Goal: Task Accomplishment & Management: Use online tool/utility

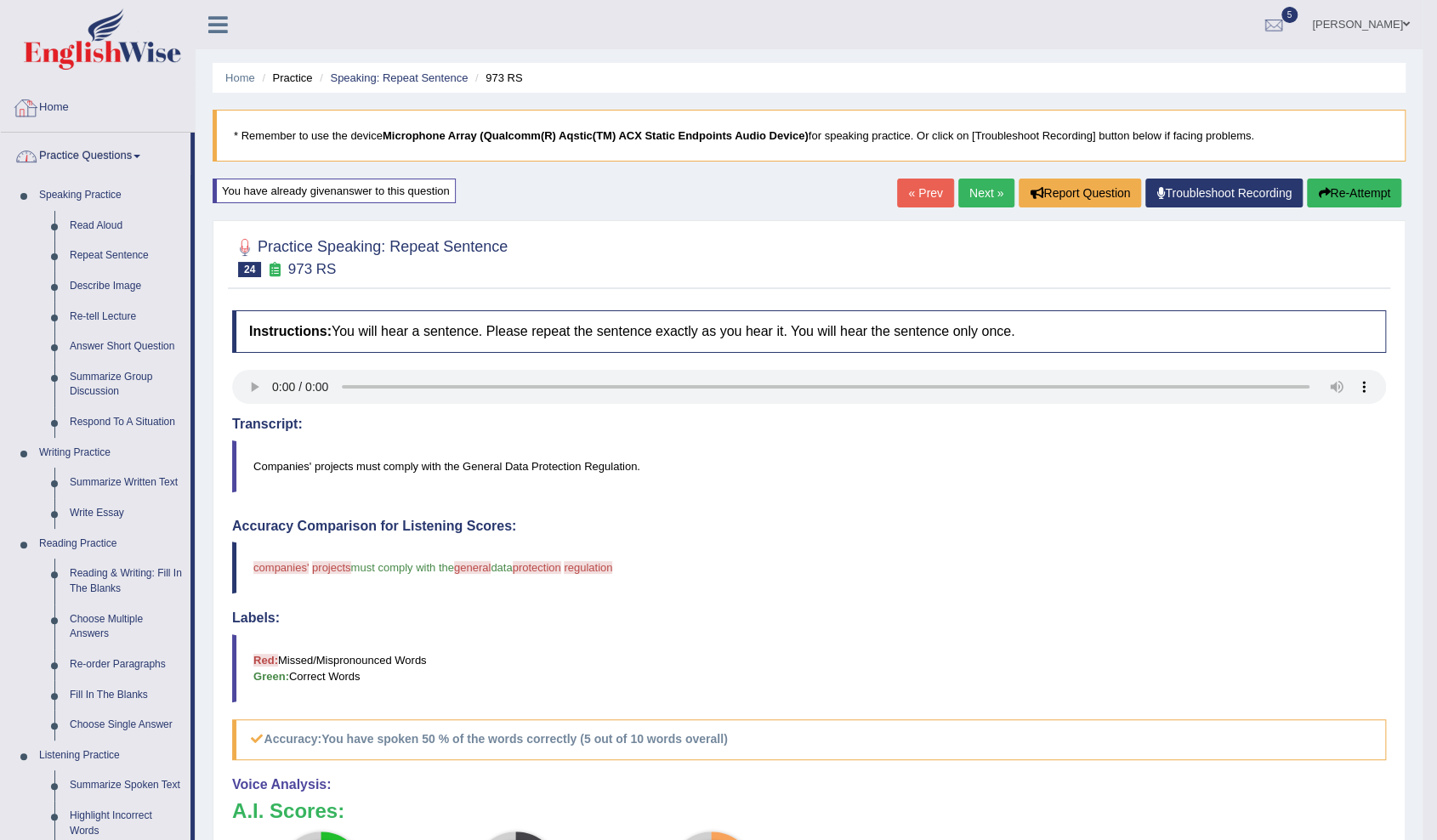
click at [62, 110] on link "Home" at bounding box center [98, 106] width 194 height 42
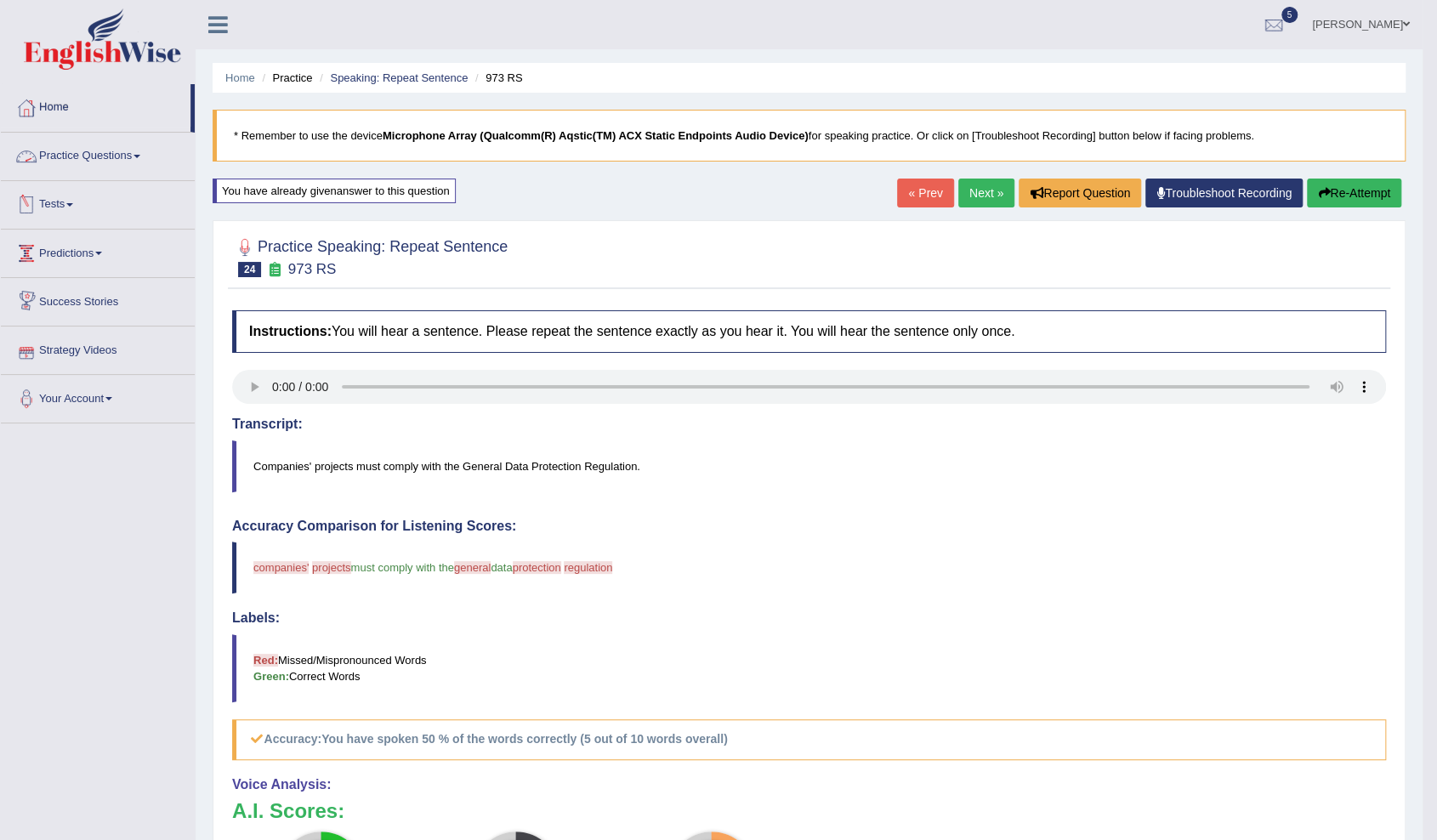
click at [58, 194] on link "Tests" at bounding box center [98, 202] width 194 height 42
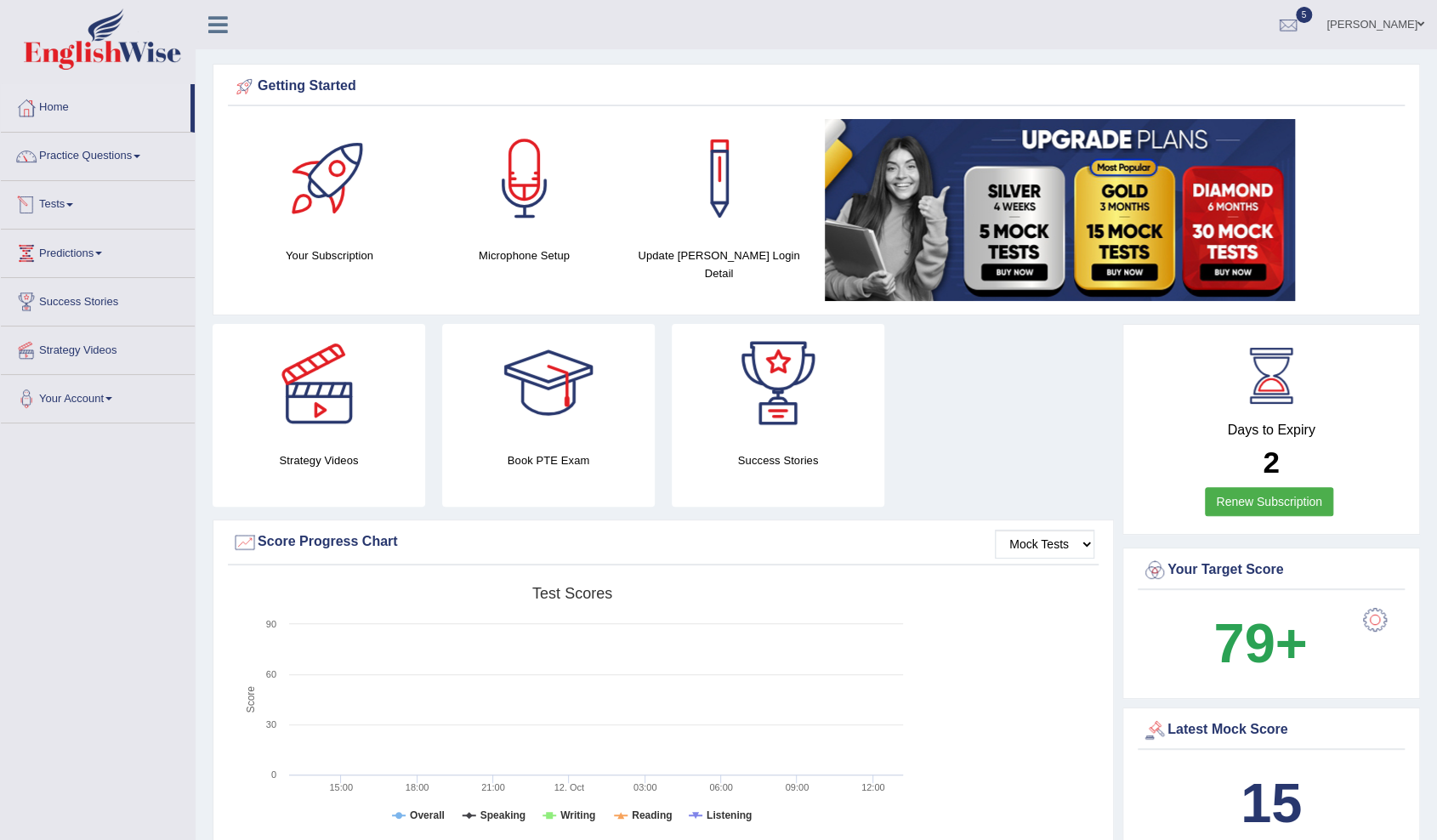
click at [53, 193] on link "Tests" at bounding box center [98, 202] width 194 height 42
click at [58, 298] on link "History" at bounding box center [111, 305] width 159 height 31
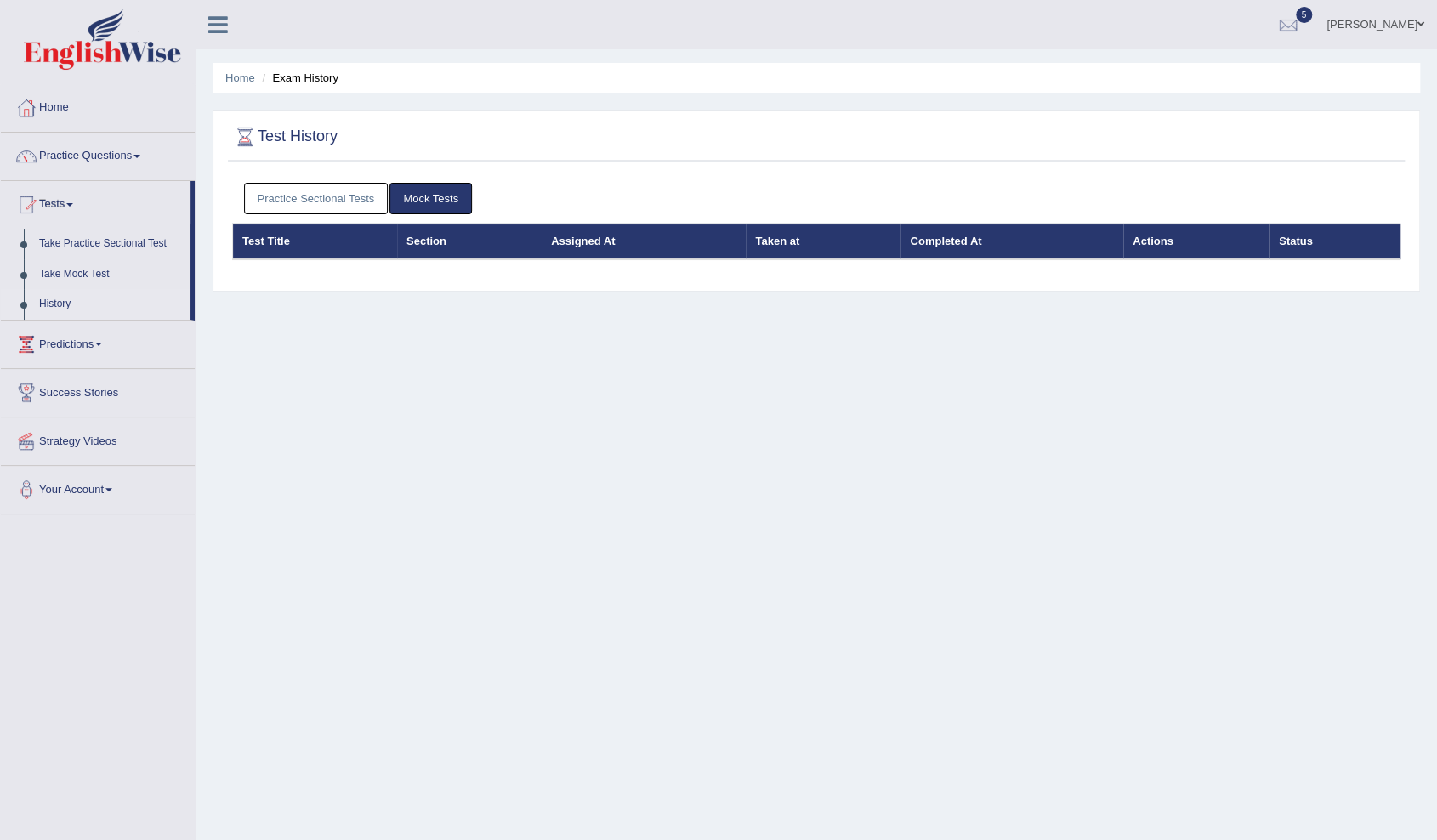
click at [325, 185] on link "Practice Sectional Tests" at bounding box center [316, 198] width 144 height 32
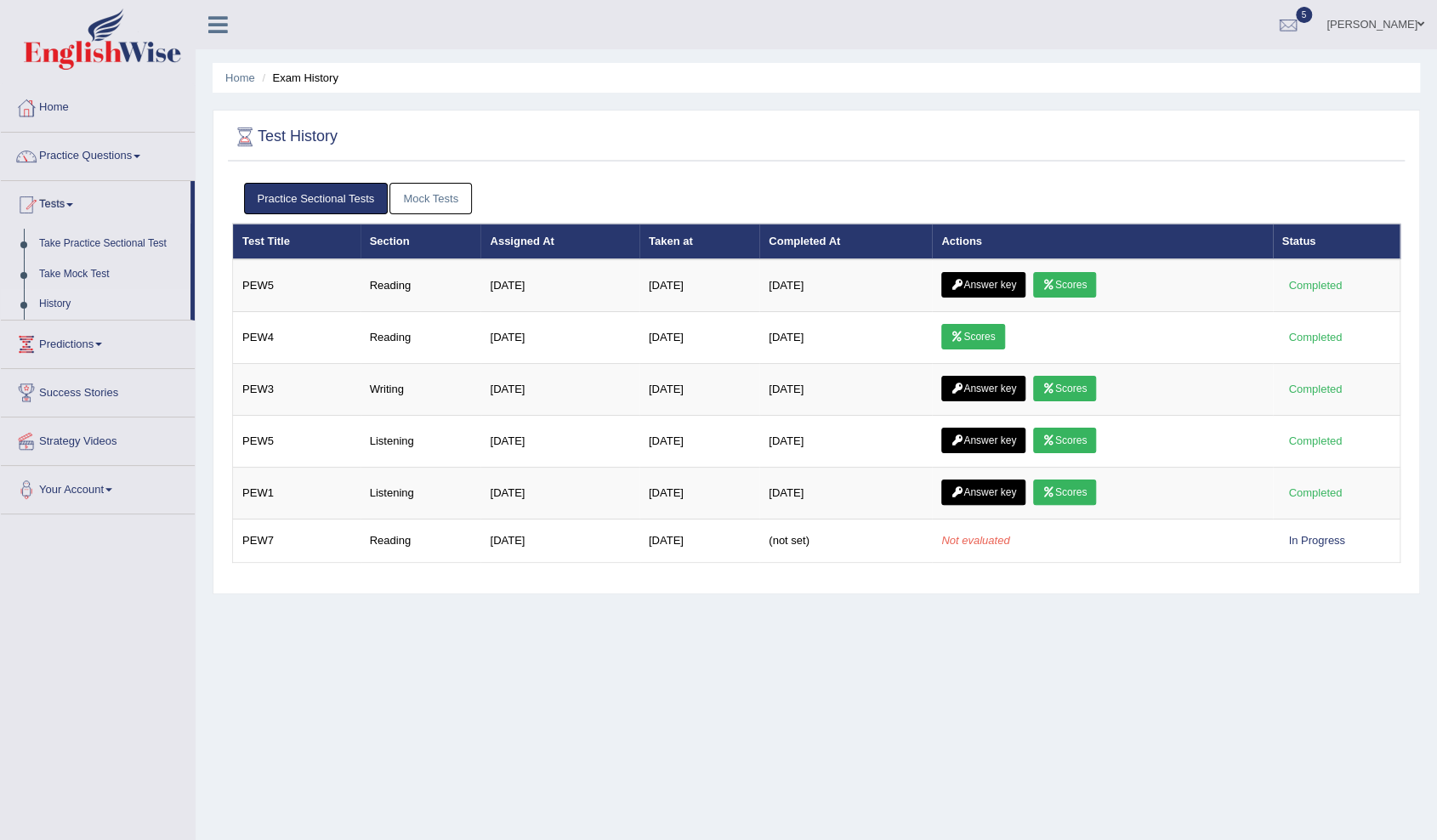
click at [327, 133] on h2 "Test History" at bounding box center [285, 136] width 106 height 26
click at [448, 203] on link "Mock Tests" at bounding box center [431, 198] width 83 height 32
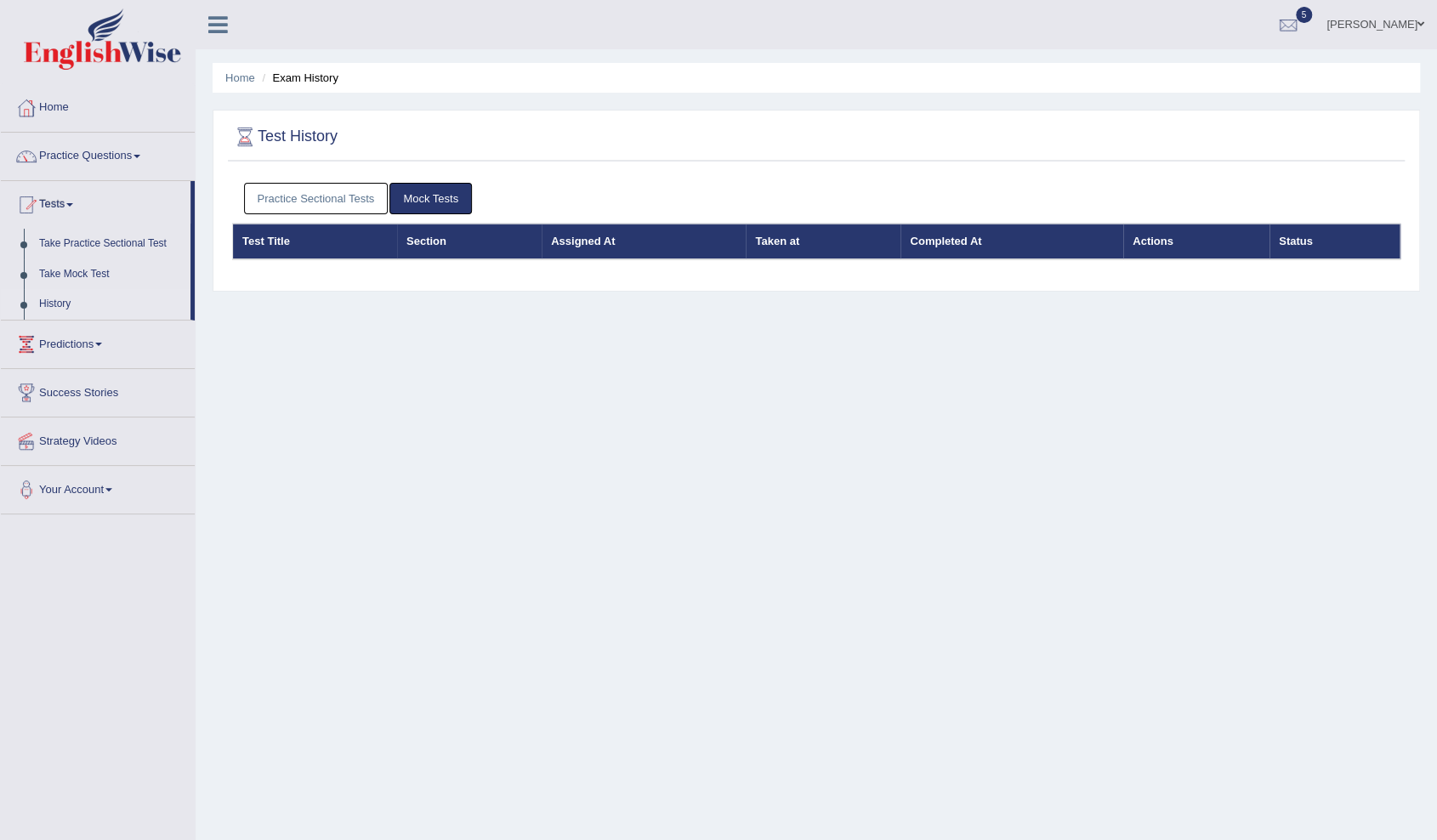
click at [448, 203] on link "Mock Tests" at bounding box center [431, 198] width 83 height 32
click at [355, 185] on link "Practice Sectional Tests" at bounding box center [316, 198] width 144 height 32
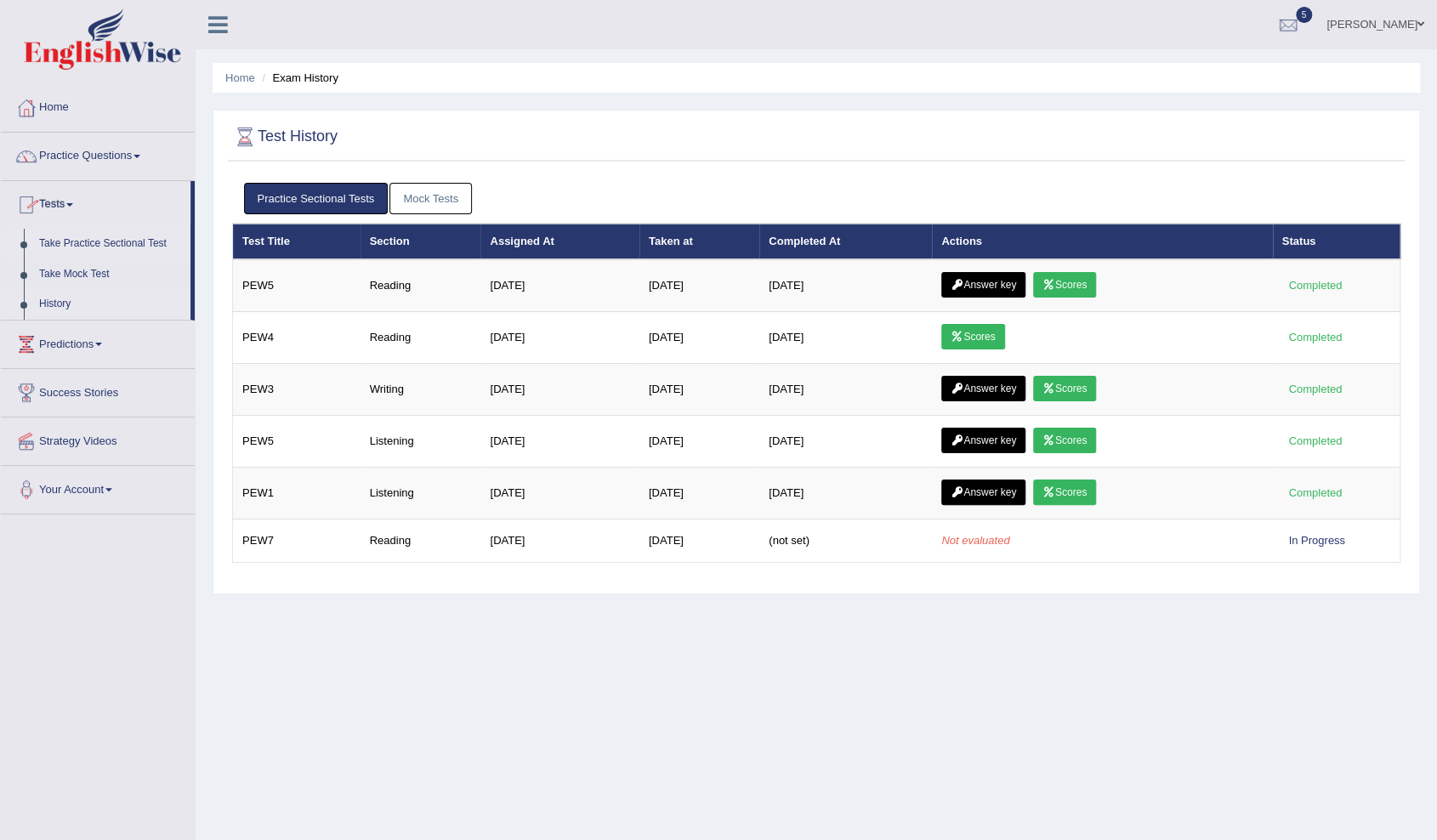
click at [85, 241] on link "Take Practice Sectional Test" at bounding box center [111, 244] width 159 height 31
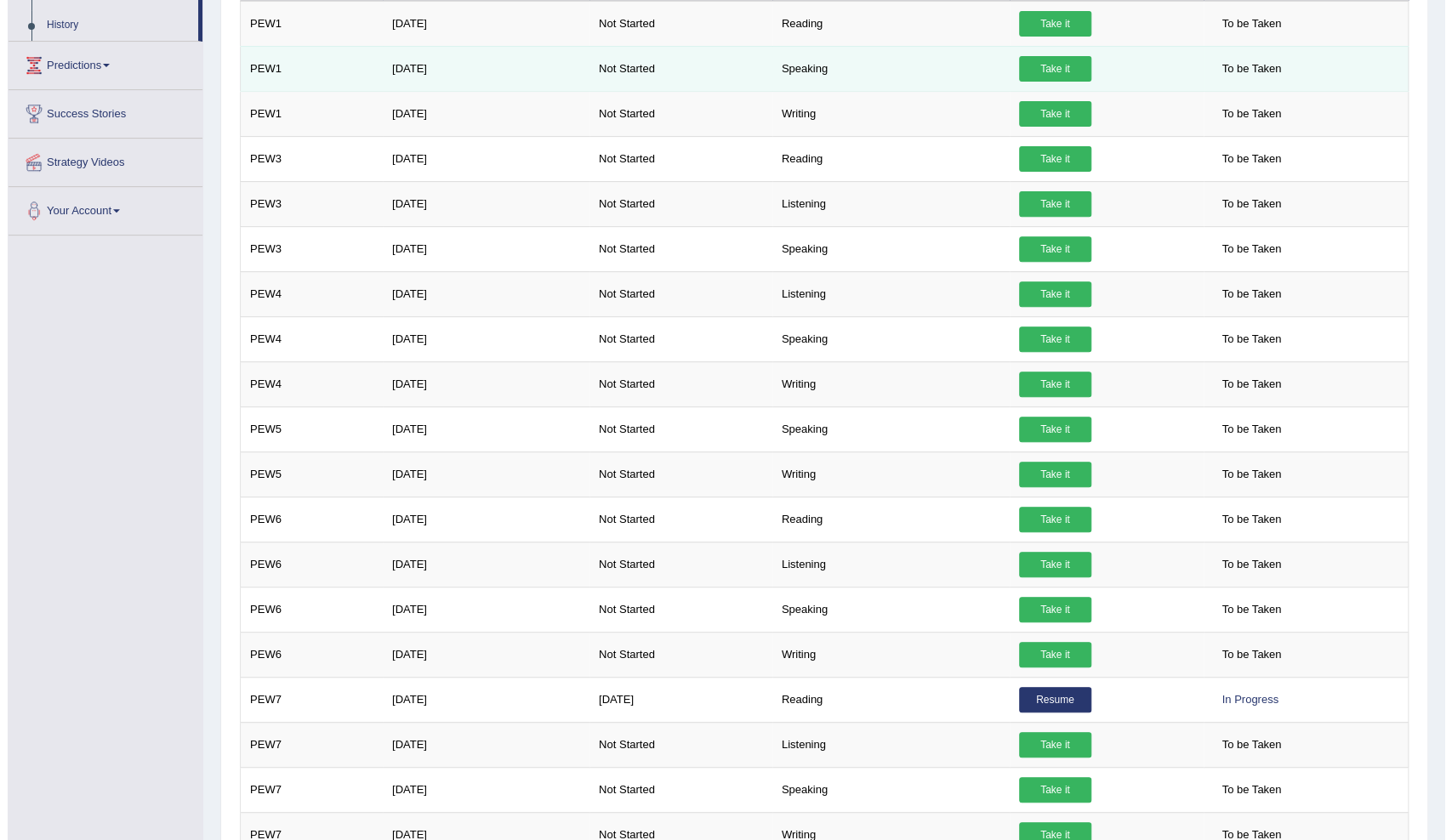
scroll to position [377, 0]
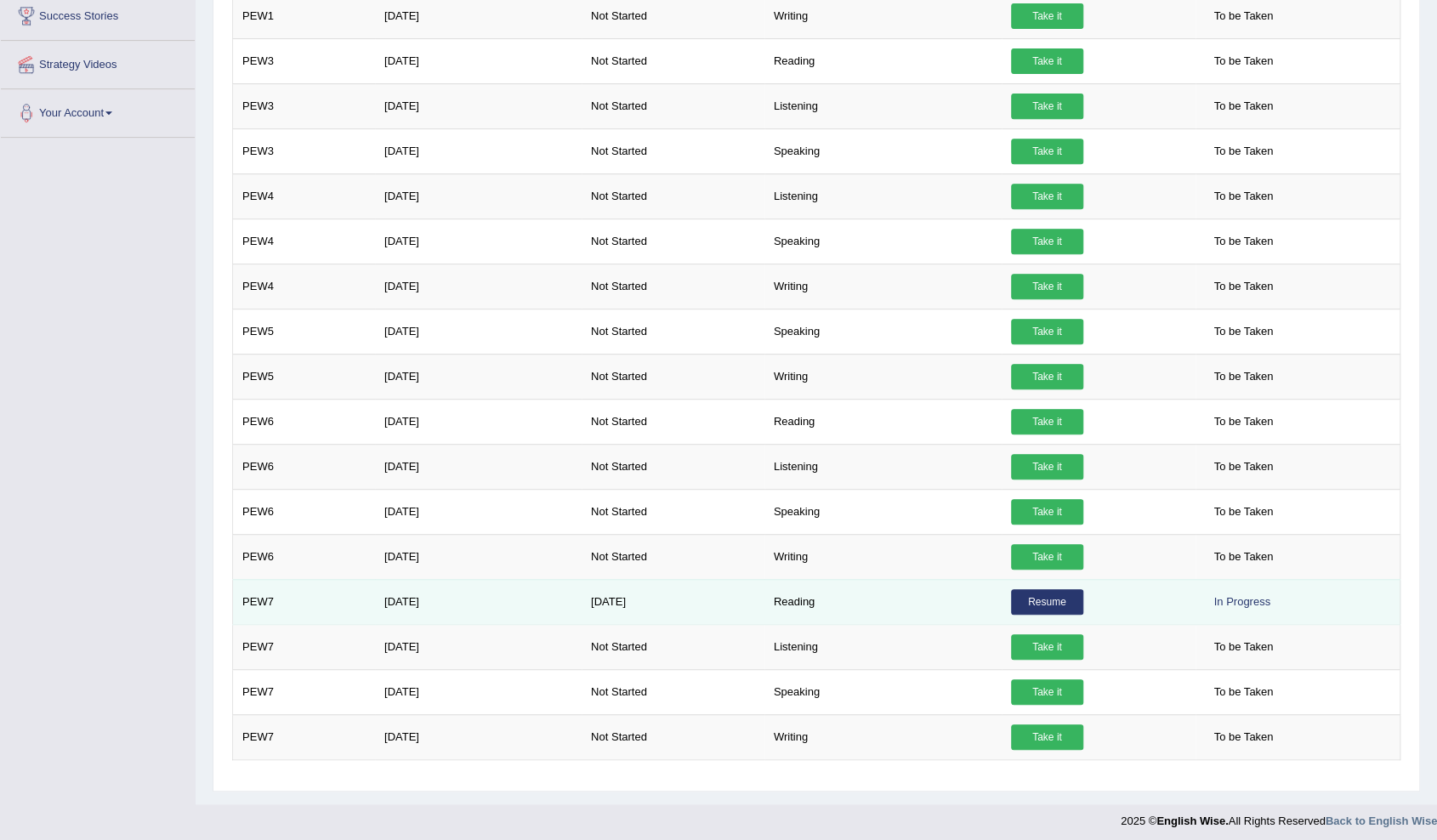
click at [1047, 589] on link "Resume" at bounding box center [1047, 602] width 72 height 26
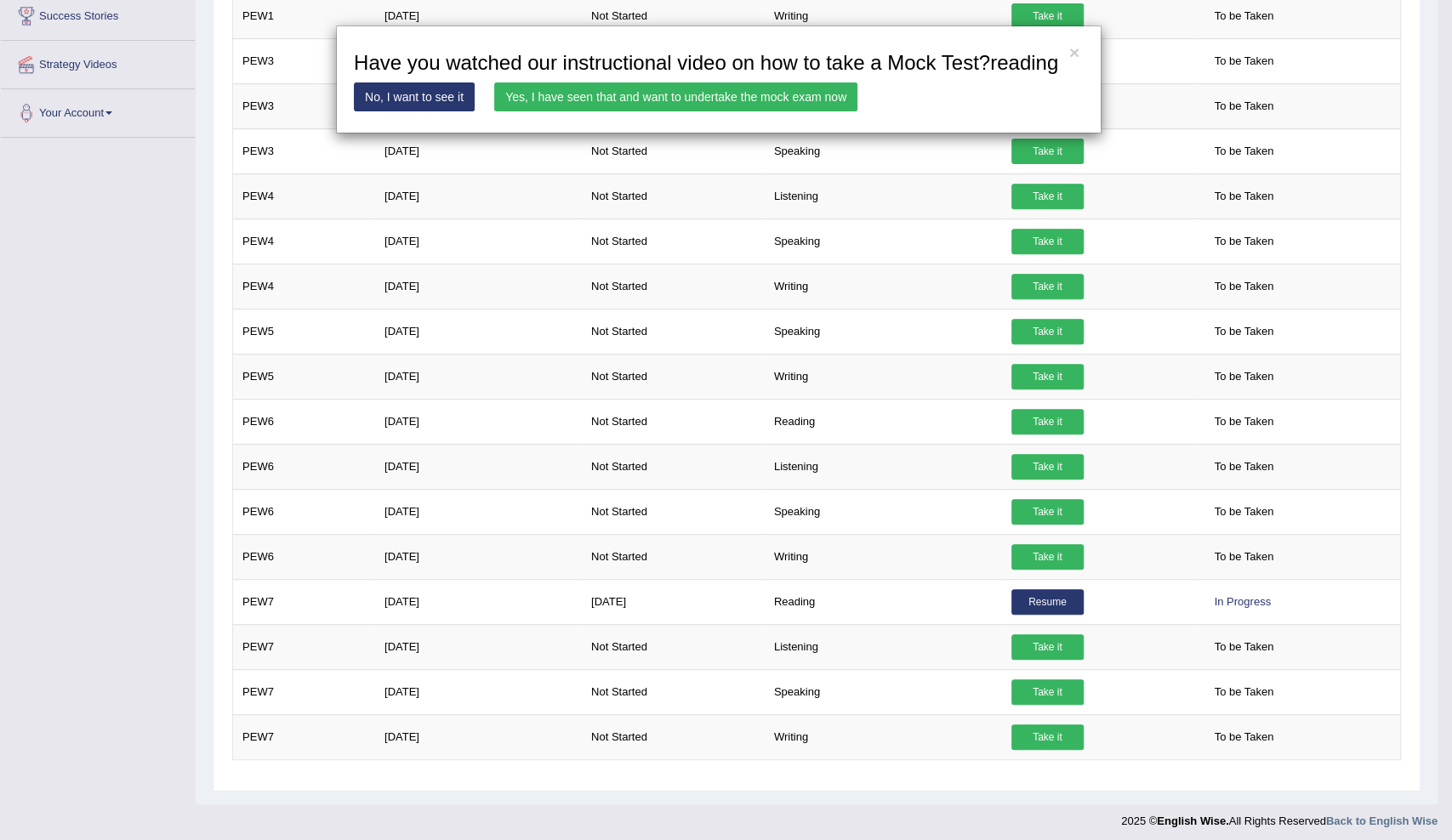
click at [726, 93] on link "Yes, I have seen that and want to undertake the mock exam now" at bounding box center [676, 97] width 363 height 29
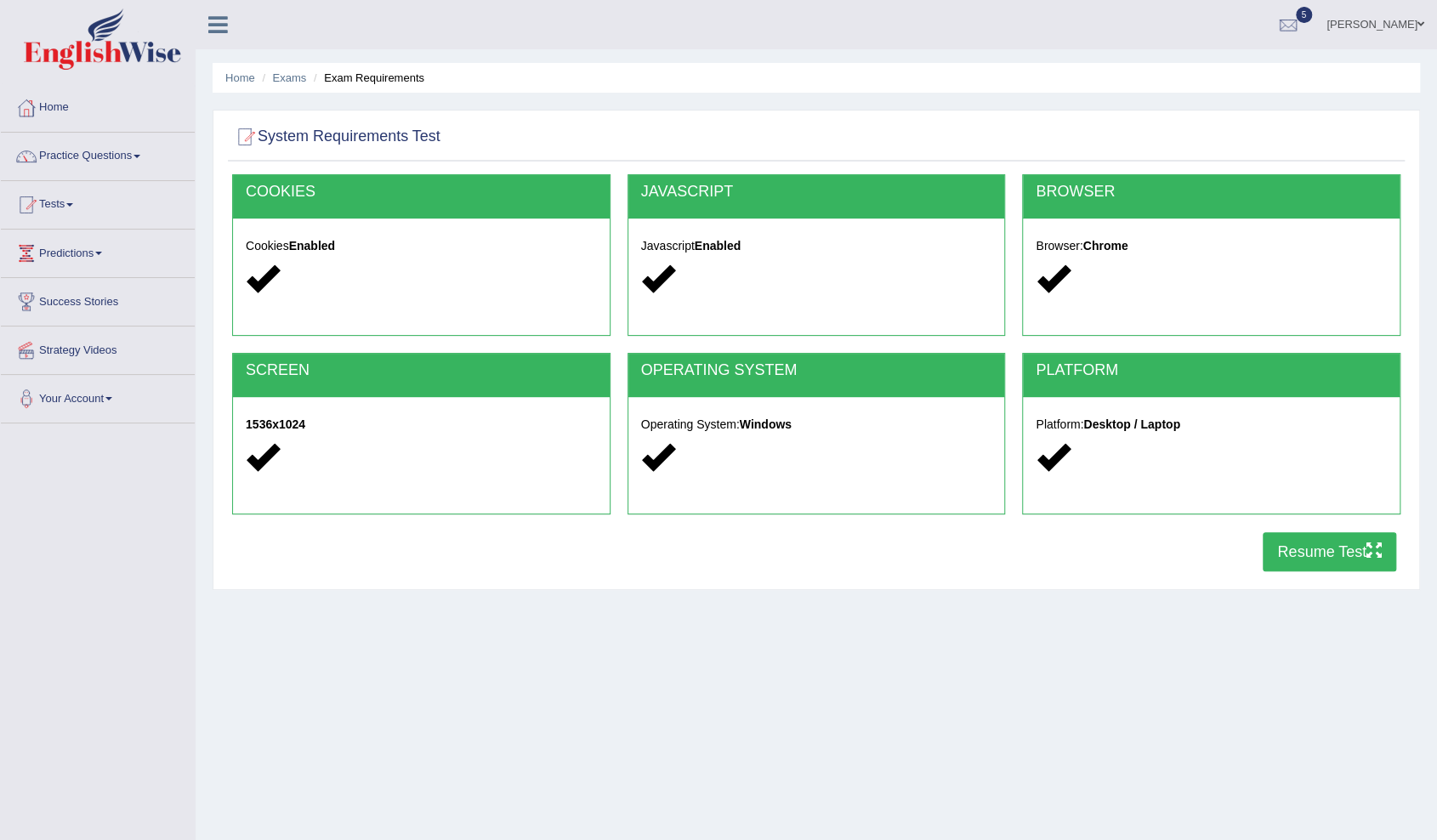
click at [1295, 555] on button "Resume Test" at bounding box center [1329, 552] width 134 height 39
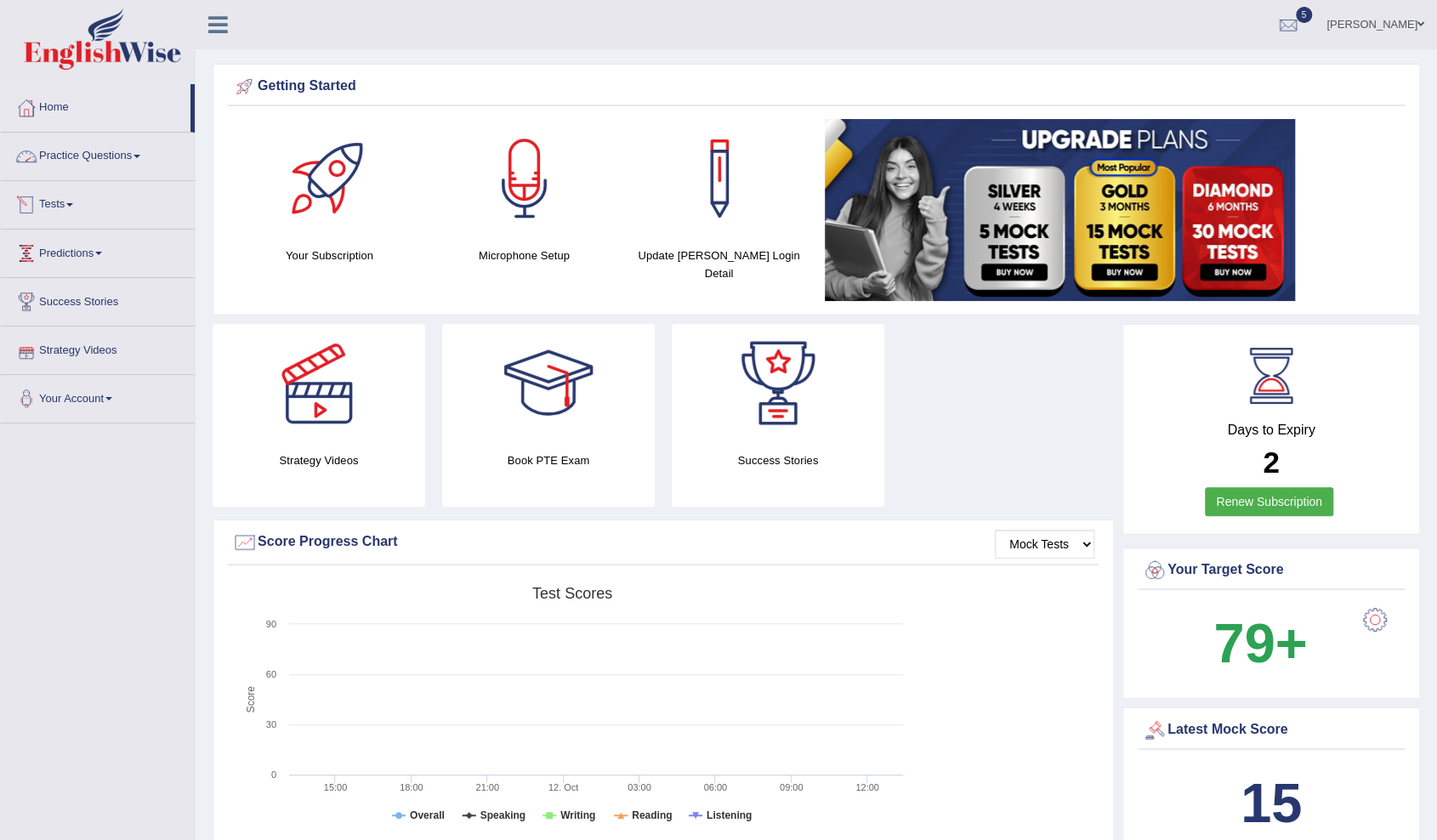
click at [120, 146] on link "Practice Questions" at bounding box center [98, 154] width 194 height 42
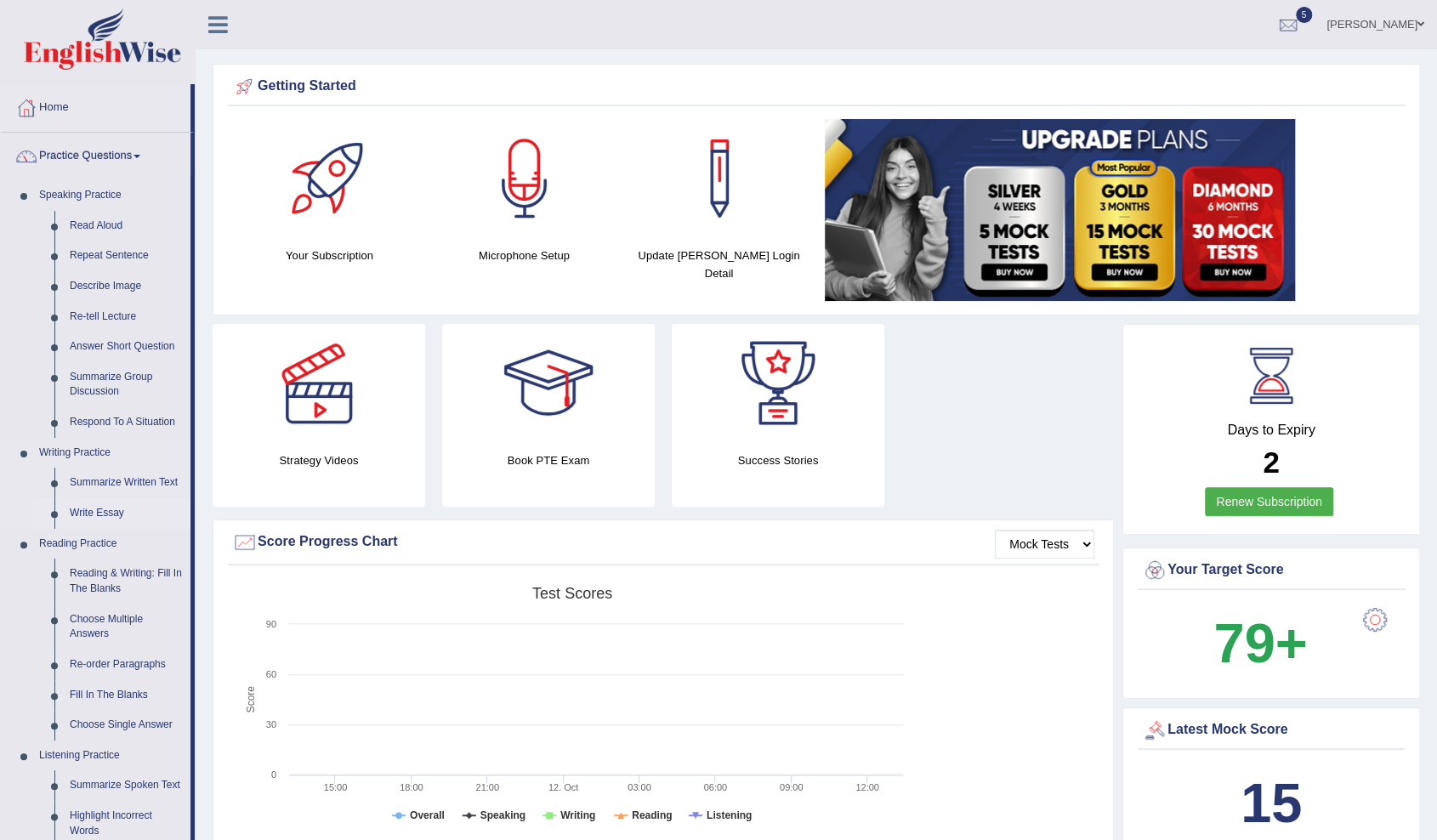
click at [103, 511] on link "Write Essay" at bounding box center [127, 513] width 129 height 31
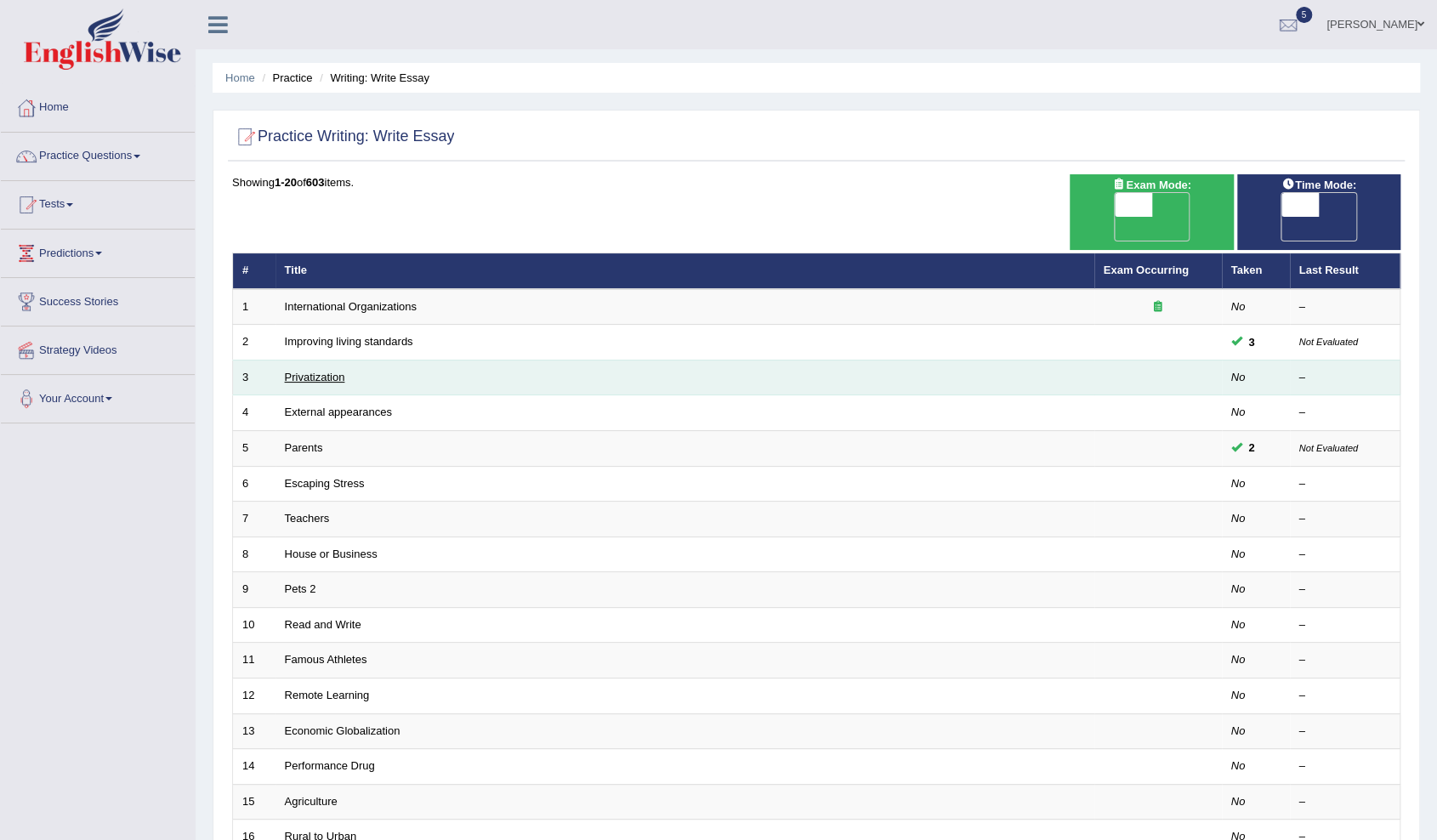
click at [321, 371] on link "Privatization" at bounding box center [314, 377] width 61 height 12
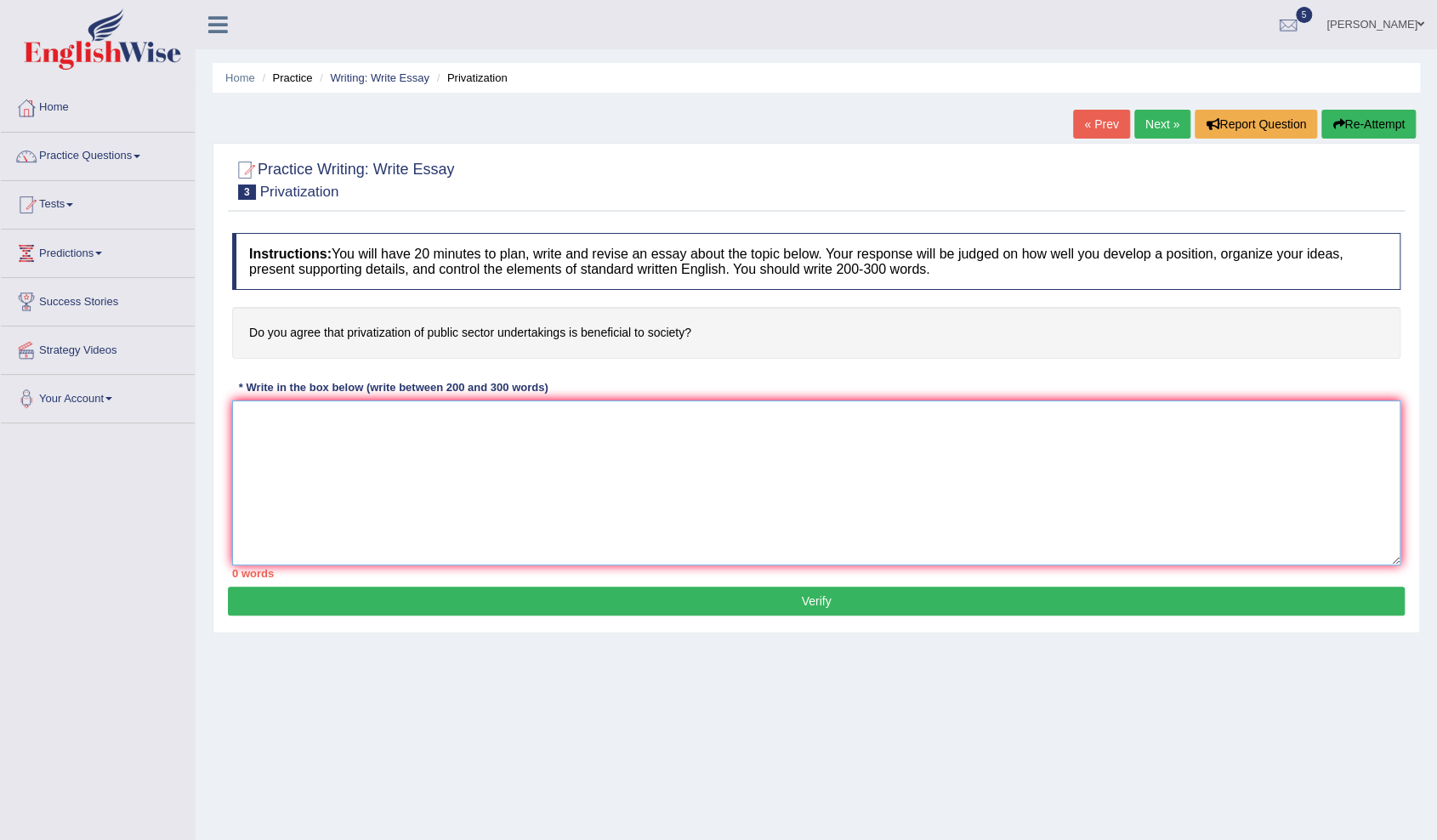
click at [403, 468] on textarea at bounding box center [816, 483] width 1168 height 165
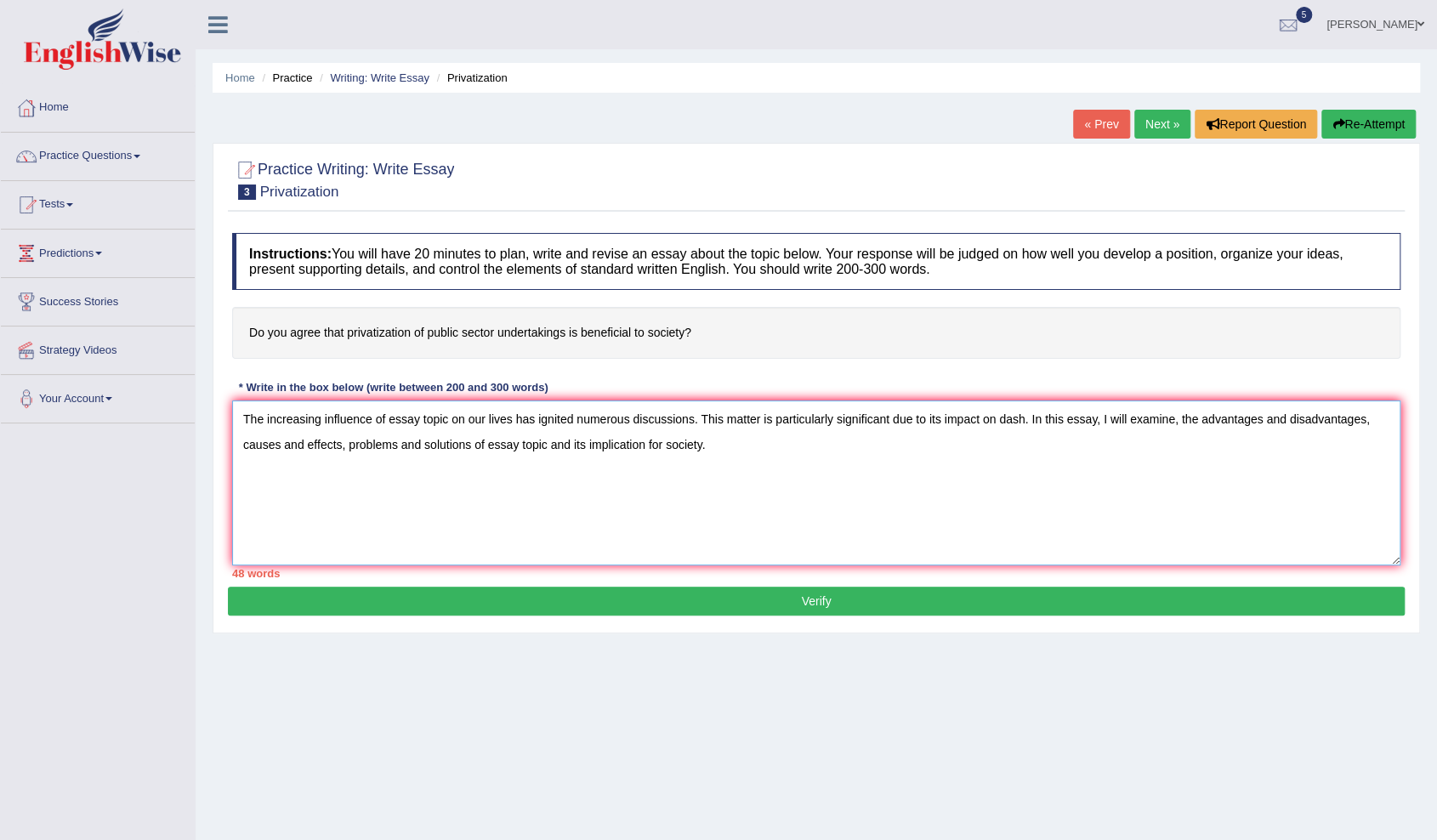
click at [519, 523] on textarea "The increasing influence of essay topic on our lives has ignited numerous discu…" at bounding box center [816, 483] width 1168 height 165
click at [641, 446] on textarea "The increasing influence of essay topic on our lives has ignited numerous discu…" at bounding box center [816, 483] width 1168 height 165
click at [996, 484] on textarea "The increasing influence of essay topic on our lives has ignited numerous discu…" at bounding box center [816, 483] width 1168 height 165
click at [720, 455] on textarea "The increasing influence of essay topic on our lives has ignited numerous discu…" at bounding box center [816, 483] width 1168 height 165
click at [1080, 472] on textarea "The increasing influence of essay topic on our lives has ignited numerous discu…" at bounding box center [816, 483] width 1168 height 165
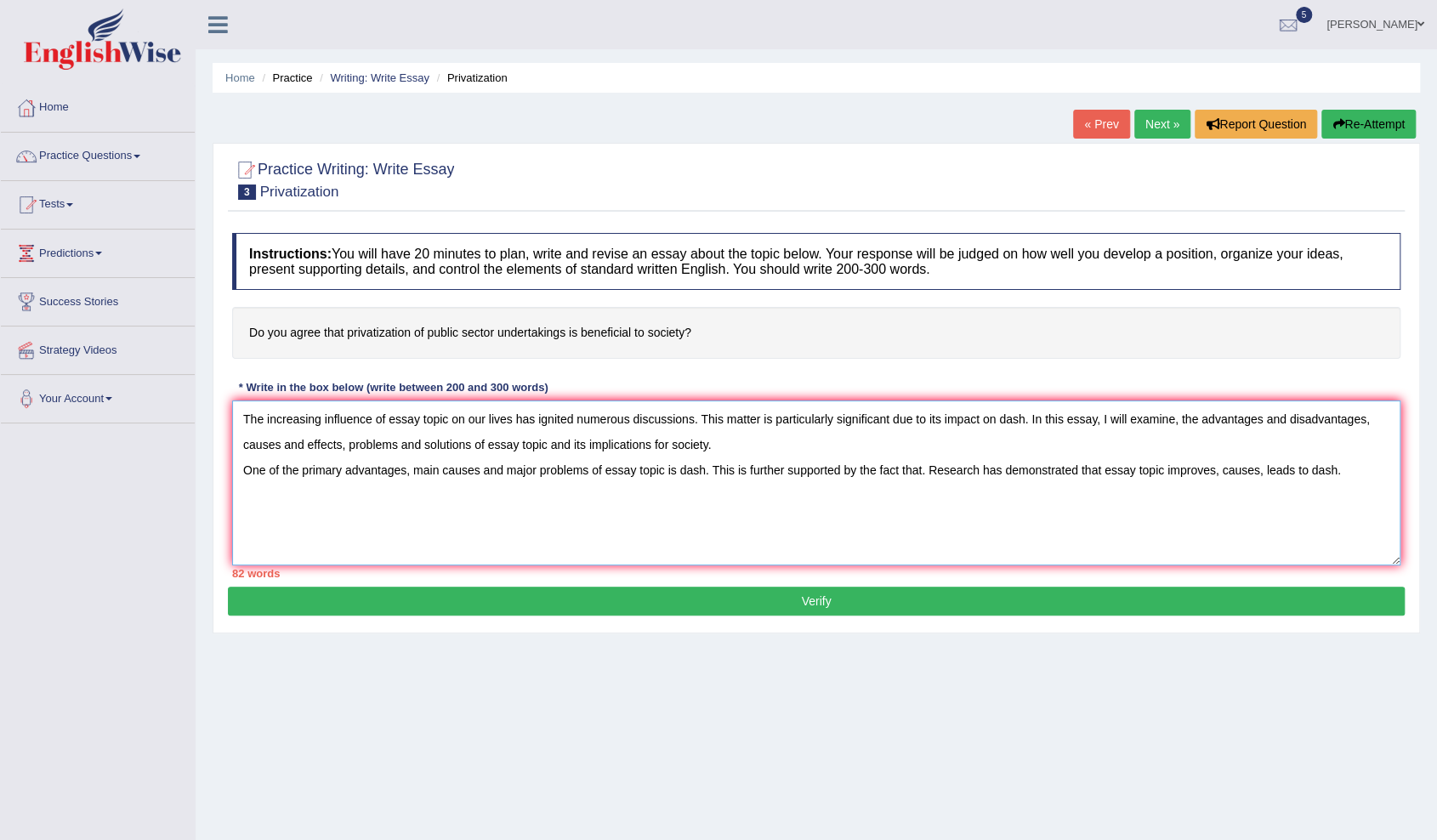
click at [1191, 556] on textarea "The increasing influence of essay topic on our lives has ignited numerous discu…" at bounding box center [816, 483] width 1168 height 165
click at [1342, 469] on textarea "The increasing influence of essay topic on our lives has ignited numerous discu…" at bounding box center [816, 483] width 1168 height 165
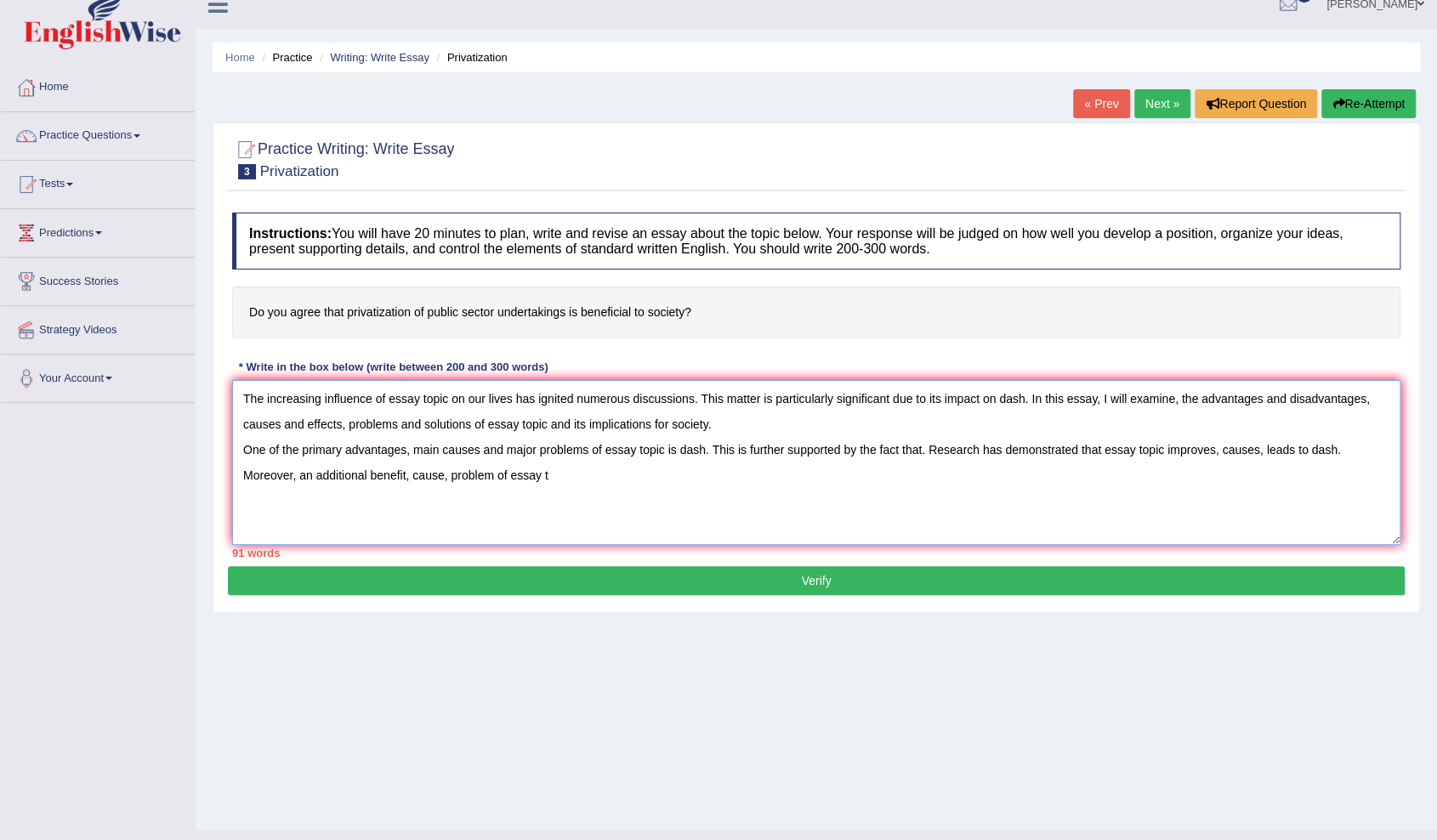
scroll to position [34, 0]
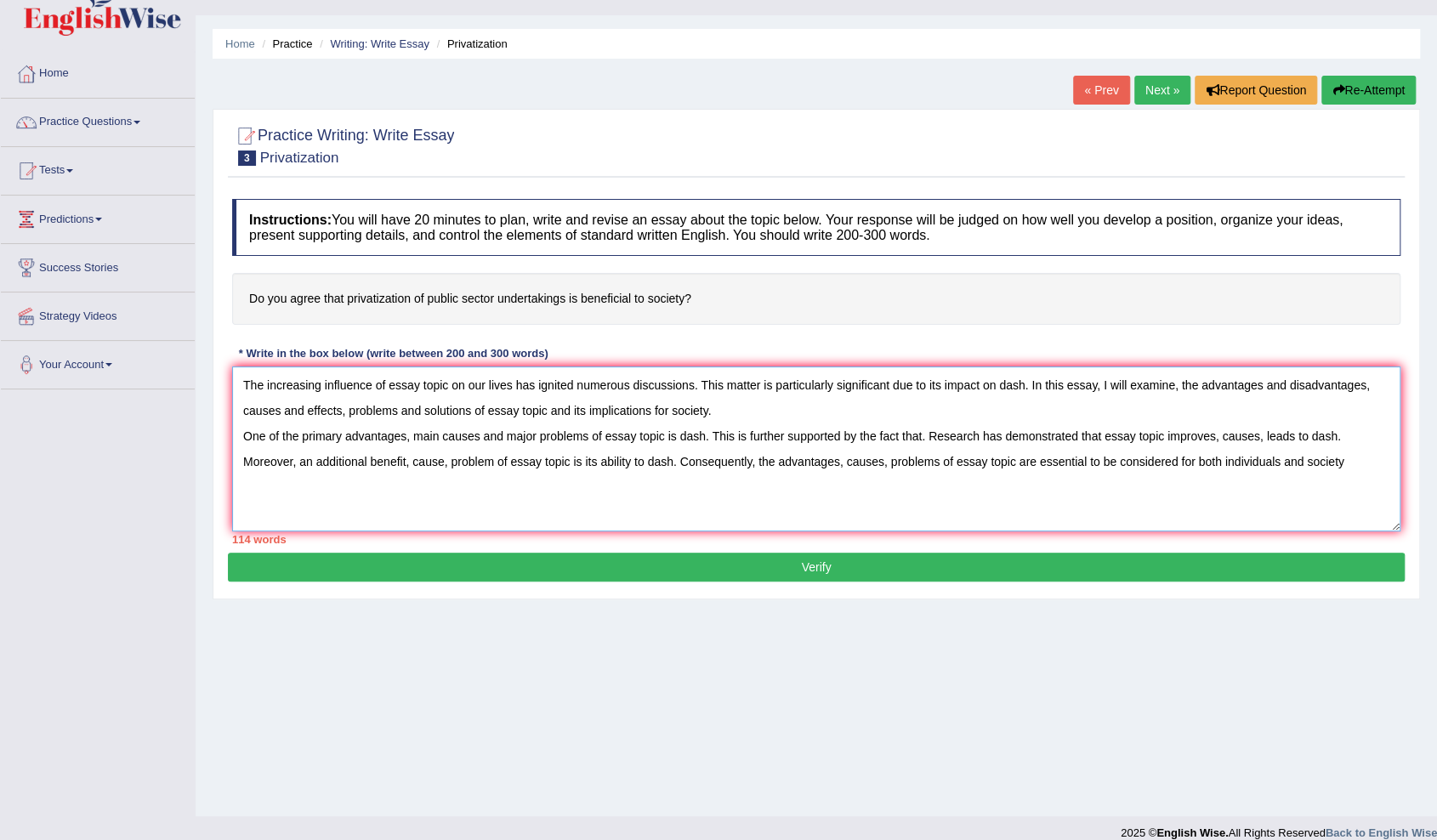
type textarea "The increasing influence of essay topic on our lives has ignited numerous discu…"
click at [1316, 500] on textarea "The increasing influence of essay topic on our lives has ignited numerous discu…" at bounding box center [816, 449] width 1168 height 165
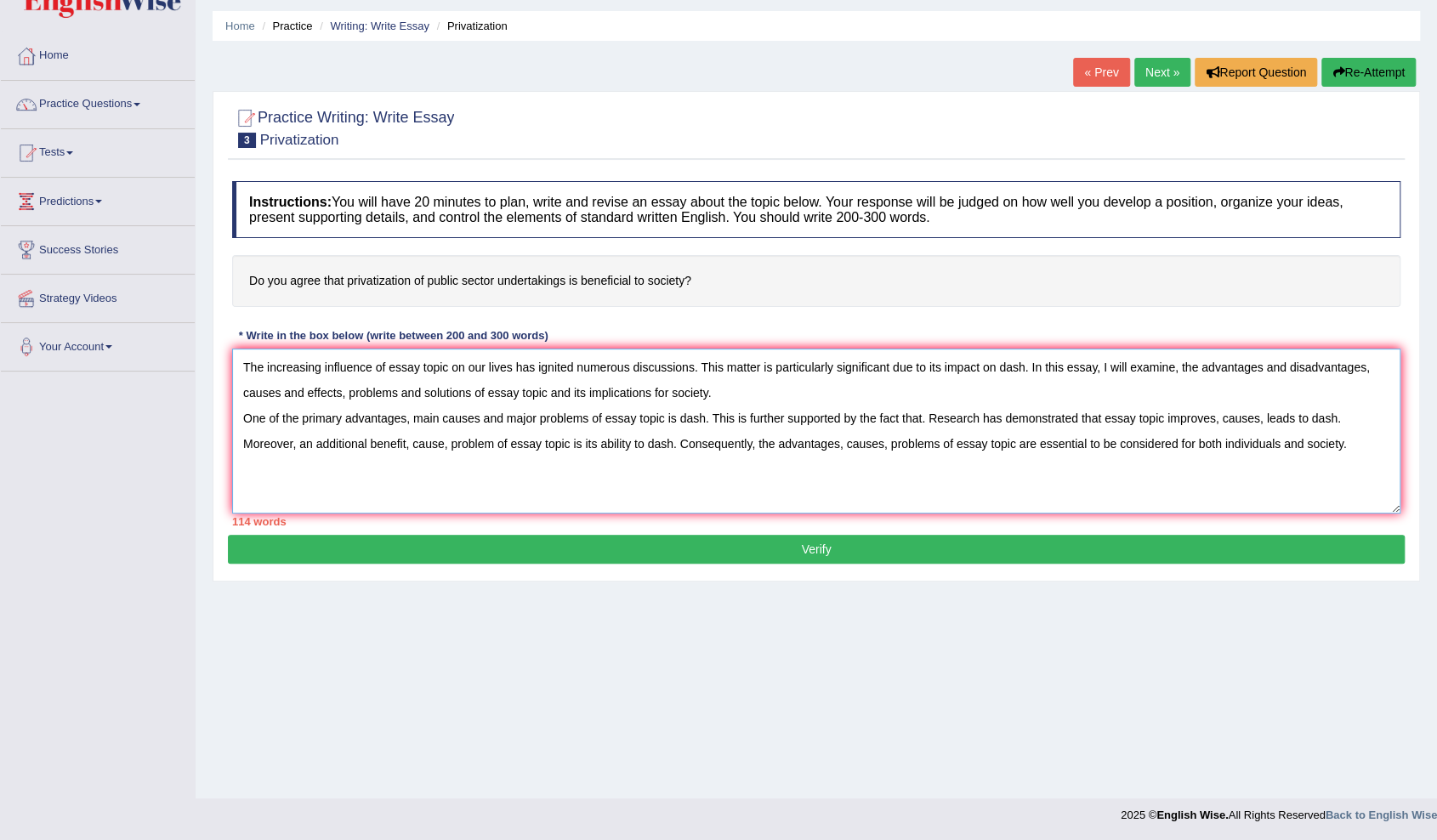
scroll to position [0, 0]
